Goal: Answer question/provide support: Share knowledge or assist other users

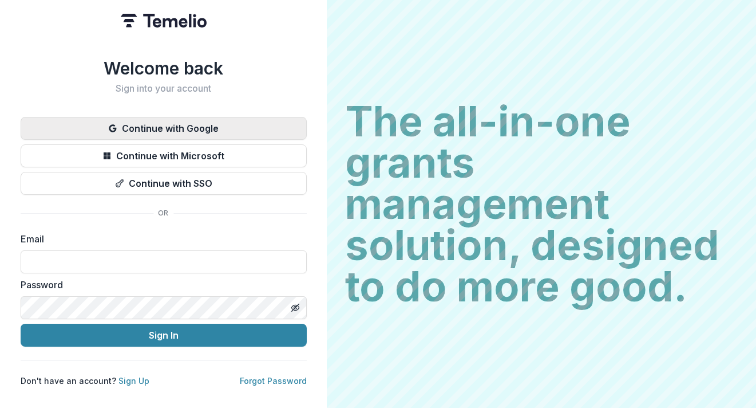
click at [164, 119] on button "Continue with Google" at bounding box center [164, 128] width 286 height 23
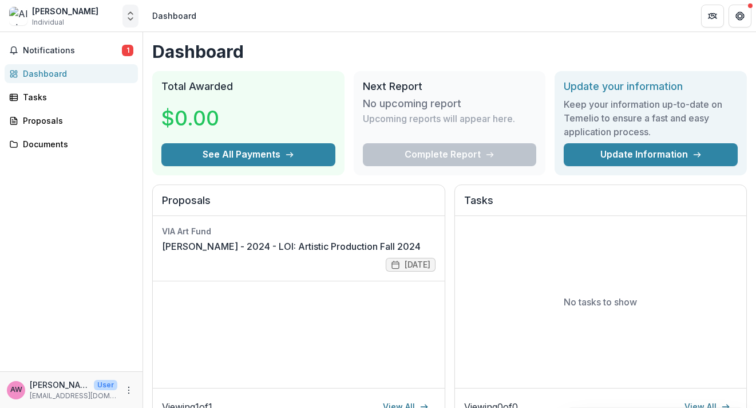
click at [128, 15] on icon "Open entity switcher" at bounding box center [130, 15] width 11 height 11
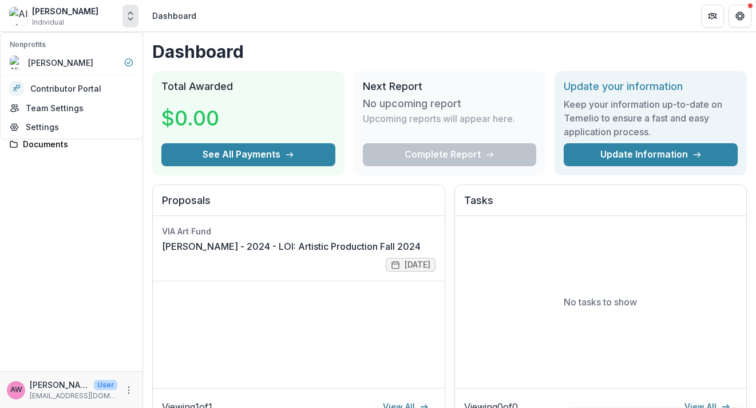
click at [129, 17] on icon "Open entity switcher" at bounding box center [130, 15] width 11 height 11
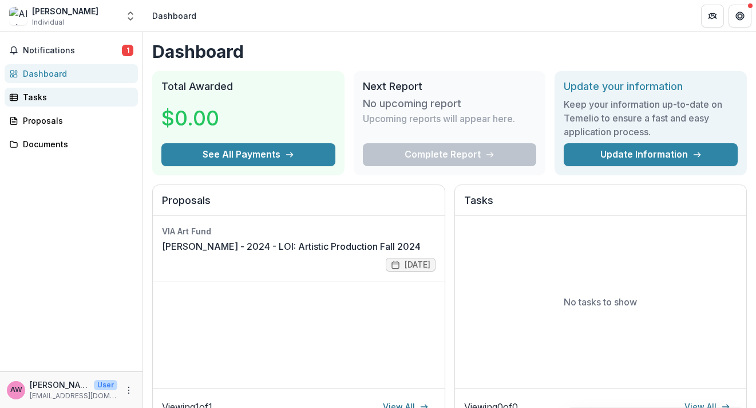
click at [53, 102] on div "Tasks" at bounding box center [76, 97] width 106 height 12
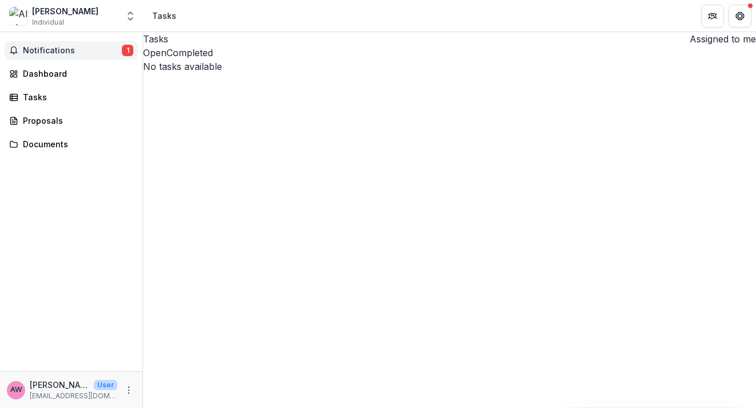
click at [112, 48] on span "Notifications" at bounding box center [72, 51] width 99 height 10
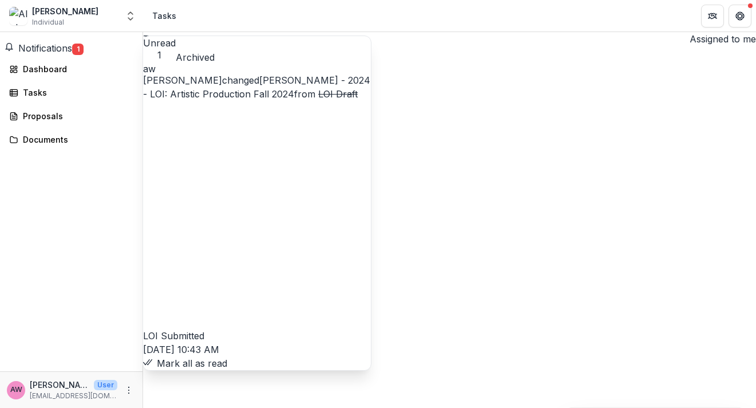
click at [268, 74] on link "[PERSON_NAME] - 2024 - LOI: Artistic Production Fall 2024" at bounding box center [256, 86] width 227 height 25
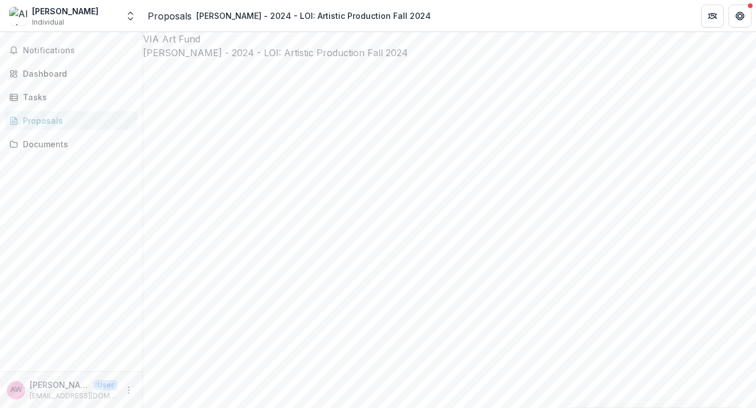
type input "********"
click at [58, 15] on div "[PERSON_NAME]" at bounding box center [65, 11] width 66 height 12
click at [38, 94] on div "Tasks" at bounding box center [76, 97] width 106 height 12
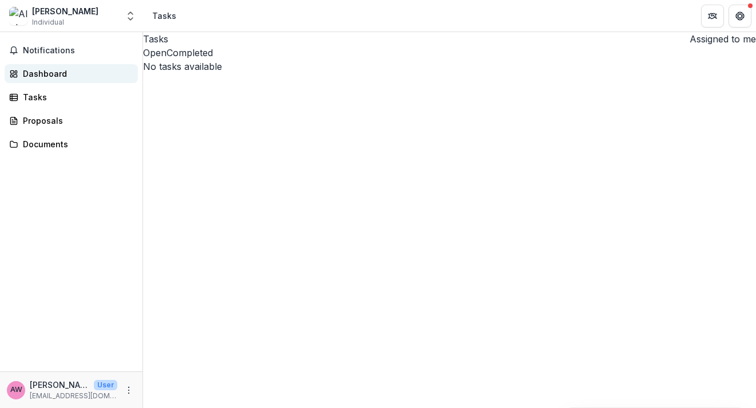
click at [41, 70] on div "Dashboard" at bounding box center [76, 74] width 106 height 12
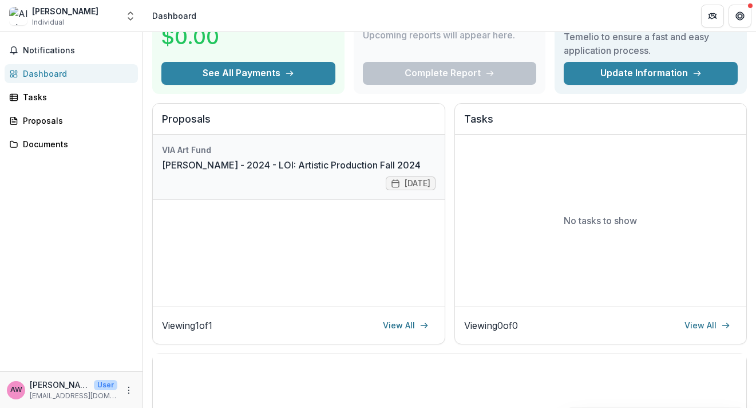
scroll to position [83, 0]
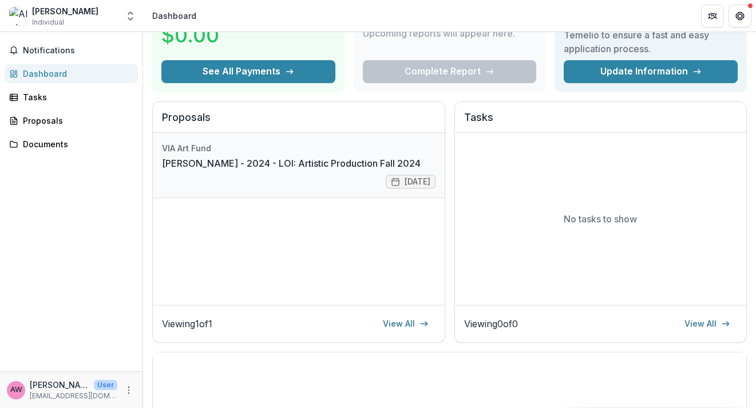
click at [293, 170] on link "[PERSON_NAME] - 2024 - LOI: Artistic Production Fall 2024" at bounding box center [291, 163] width 259 height 14
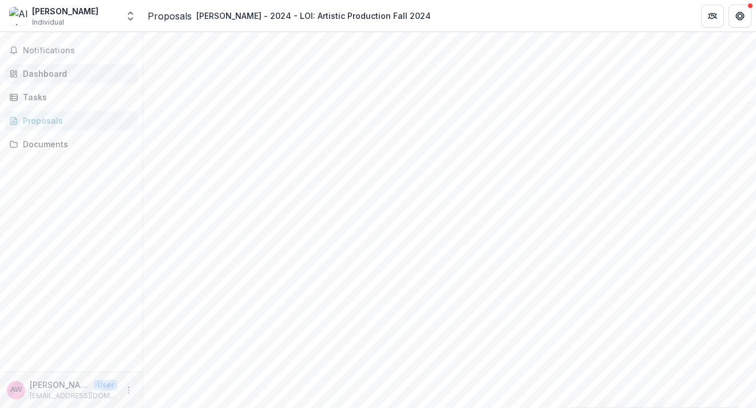
click at [28, 82] on link "Dashboard" at bounding box center [71, 73] width 133 height 19
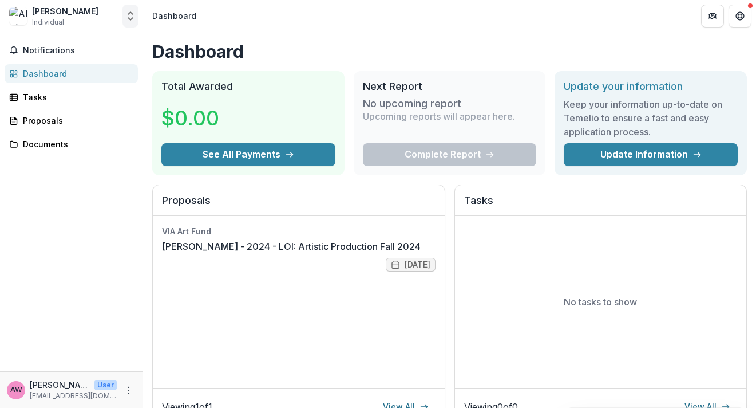
click at [128, 13] on icon "Open entity switcher" at bounding box center [130, 15] width 11 height 11
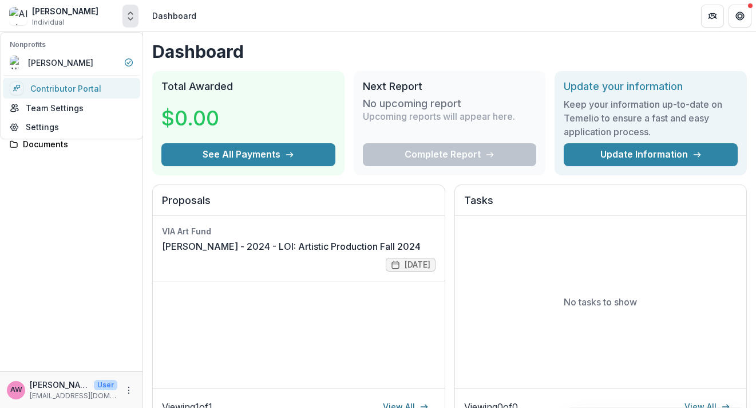
click at [95, 85] on link "Contributor Portal" at bounding box center [71, 88] width 137 height 21
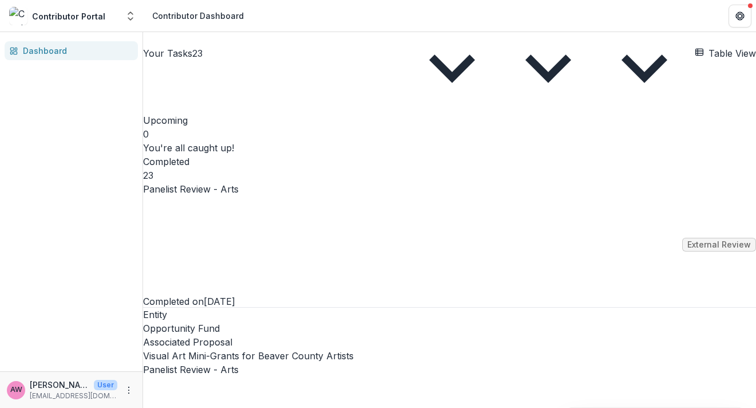
scroll to position [2091, 0]
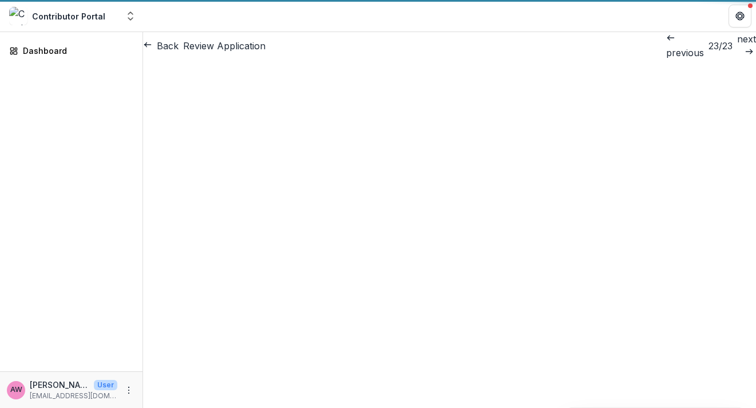
scroll to position [23, 0]
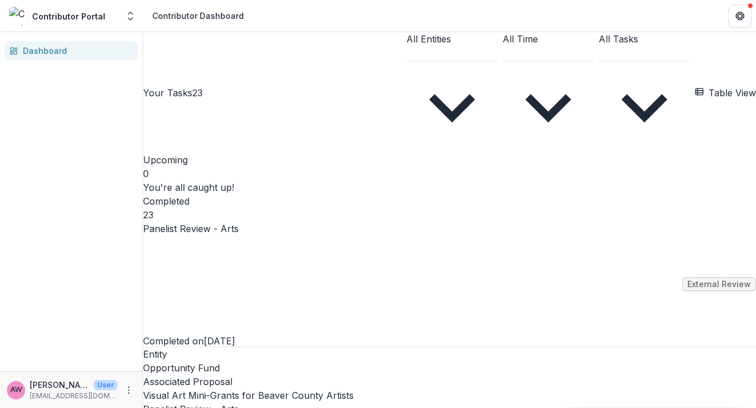
click at [239, 222] on link "Panelist Review - Arts" at bounding box center [191, 229] width 96 height 14
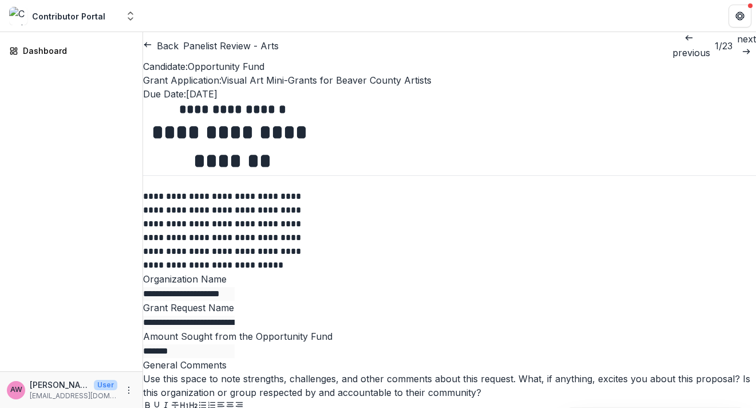
scroll to position [1082, 0]
click at [2, 295] on div "Dashboard" at bounding box center [71, 201] width 143 height 339
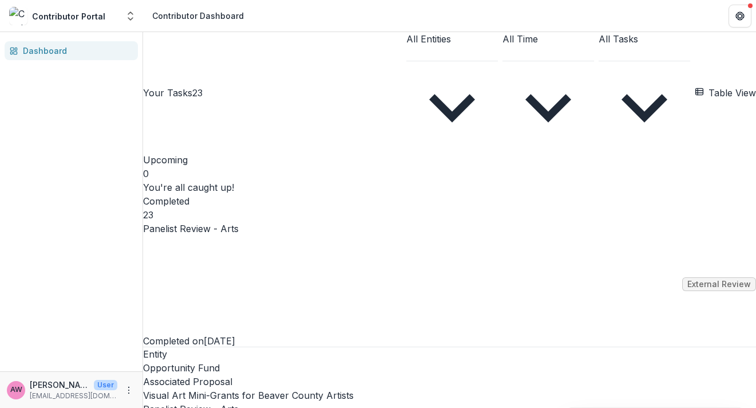
click at [695, 86] on button "Table View" at bounding box center [725, 93] width 61 height 14
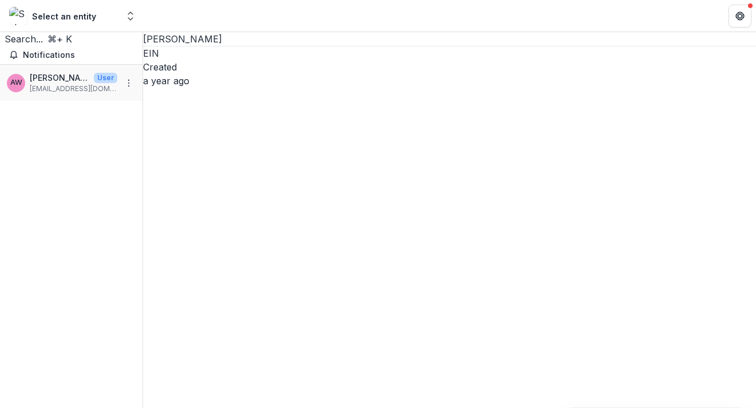
click at [215, 70] on dt "Created" at bounding box center [449, 67] width 613 height 14
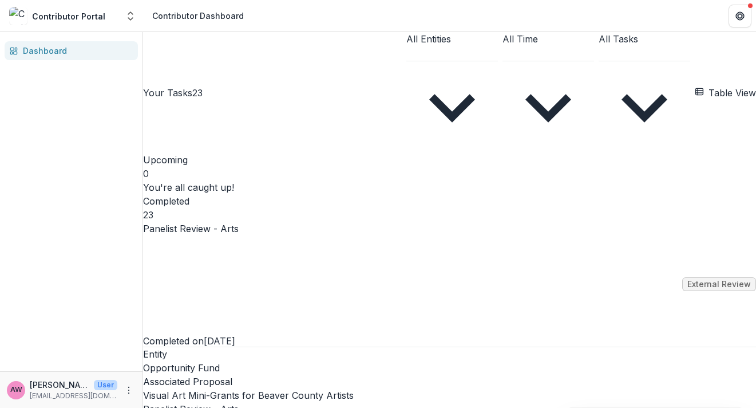
scroll to position [158, 0]
click at [239, 402] on link "Panelist Review - Arts" at bounding box center [191, 409] width 96 height 14
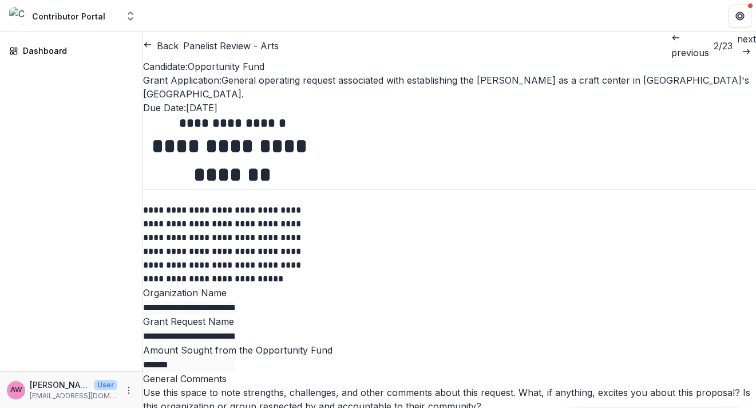
scroll to position [473, 0]
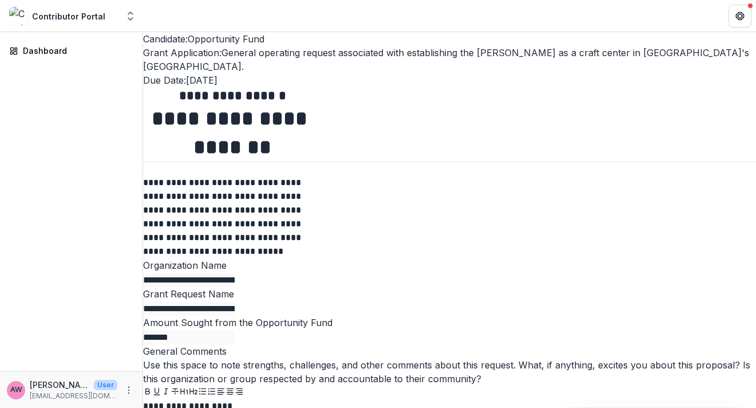
scroll to position [23, 0]
